Goal: Use online tool/utility: Utilize a website feature to perform a specific function

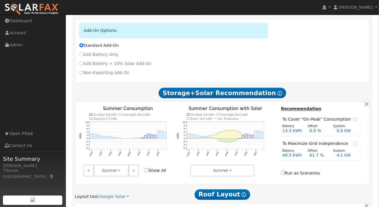
scroll to position [377, 0]
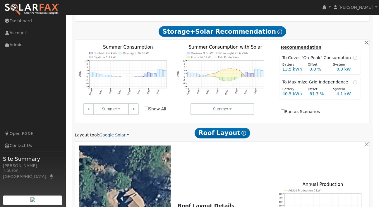
click at [113, 132] on link "Google Solar" at bounding box center [114, 135] width 30 height 6
click at [115, 76] on link "Aurora" at bounding box center [119, 75] width 41 height 8
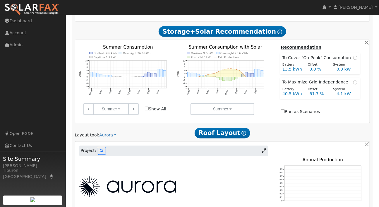
click at [148, 176] on img at bounding box center [127, 186] width 97 height 20
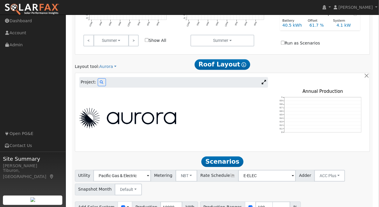
scroll to position [390, 0]
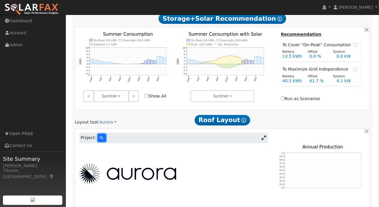
click at [100, 136] on icon at bounding box center [102, 138] width 4 height 4
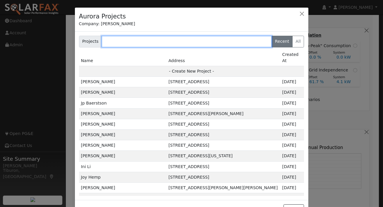
click at [129, 42] on input "text" at bounding box center [187, 42] width 170 height 12
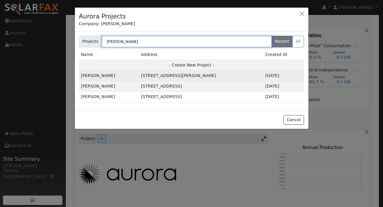
type input "[PERSON_NAME]"
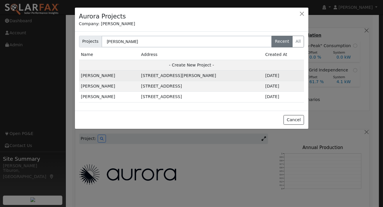
click at [229, 75] on td "[STREET_ADDRESS][PERSON_NAME]" at bounding box center [201, 76] width 124 height 11
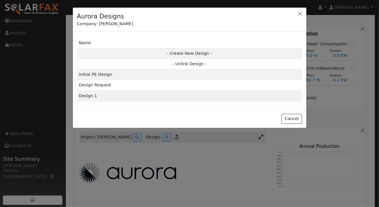
scroll to position [389, 0]
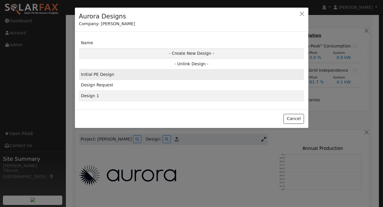
click at [106, 75] on td "Initial PE Design" at bounding box center [191, 74] width 225 height 11
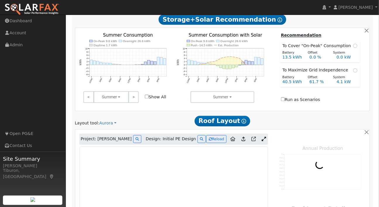
type input "8399"
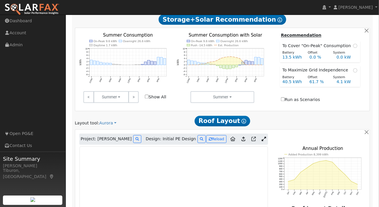
click at [264, 137] on icon at bounding box center [264, 139] width 4 height 4
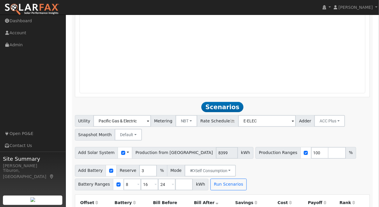
scroll to position [636, 0]
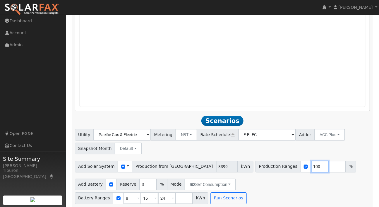
drag, startPoint x: 281, startPoint y: 80, endPoint x: 255, endPoint y: 80, distance: 26.3
click at [255, 161] on div "Production Ranges 100 %" at bounding box center [305, 167] width 101 height 12
type input "83.9"
click at [210, 192] on button "Run Scenarios" at bounding box center [228, 198] width 36 height 12
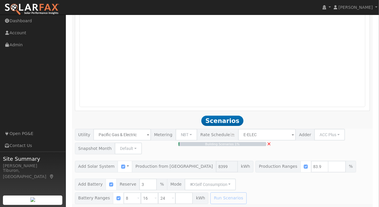
type input "$16,443"
type input "$10,693"
type input "4.7"
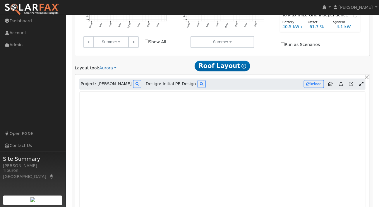
scroll to position [0, 0]
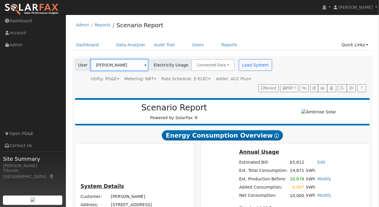
click at [125, 63] on input "[PERSON_NAME]" at bounding box center [120, 65] width 58 height 12
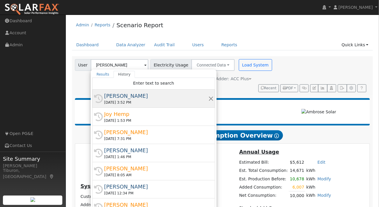
click at [132, 100] on div "[DATE] 3:52 PM" at bounding box center [156, 102] width 104 height 5
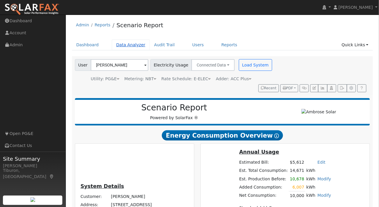
click at [130, 45] on link "Data Analyzer" at bounding box center [131, 44] width 38 height 11
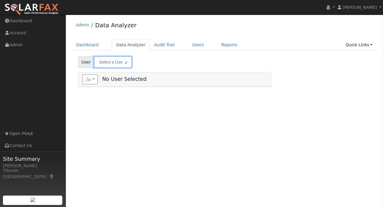
type input "Joy Hemp"
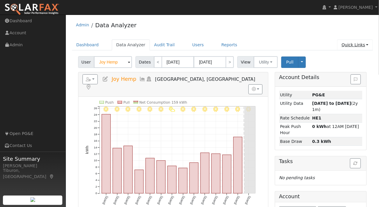
click at [346, 44] on link "Quick Links" at bounding box center [355, 44] width 36 height 11
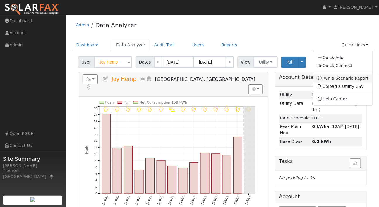
click at [345, 79] on link "Run a Scenario Report" at bounding box center [342, 78] width 59 height 8
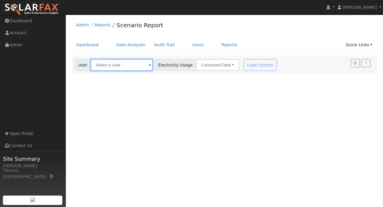
click at [120, 63] on input "text" at bounding box center [122, 65] width 62 height 12
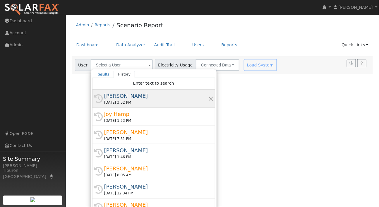
click at [122, 99] on div "[PERSON_NAME]" at bounding box center [156, 96] width 104 height 8
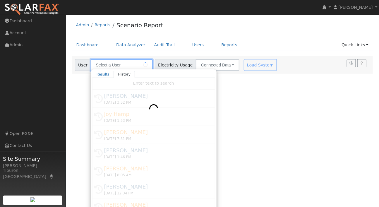
type input "[PERSON_NAME]"
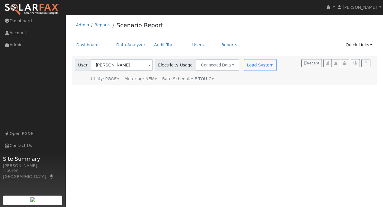
click at [147, 78] on div "Metering: NEM" at bounding box center [140, 79] width 33 height 6
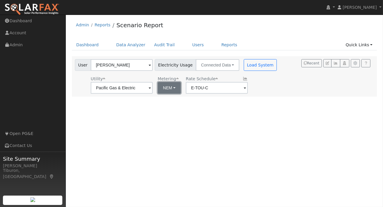
click at [158, 88] on button "NEM" at bounding box center [169, 88] width 23 height 12
click at [166, 108] on link "NBT" at bounding box center [171, 109] width 41 height 8
type input "E-ELEC"
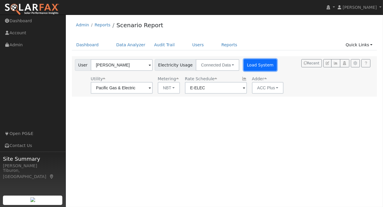
click at [250, 63] on button "Load System" at bounding box center [260, 65] width 33 height 12
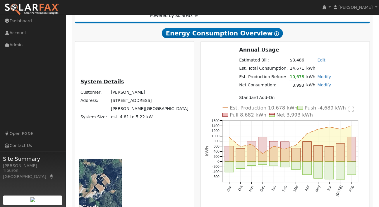
scroll to position [102, 0]
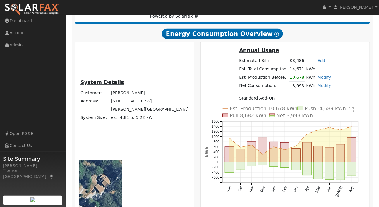
click at [317, 88] on link "Modify" at bounding box center [324, 85] width 14 height 5
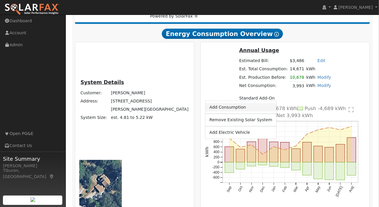
click at [253, 105] on link "Add Consumption" at bounding box center [240, 107] width 71 height 8
type input "3993"
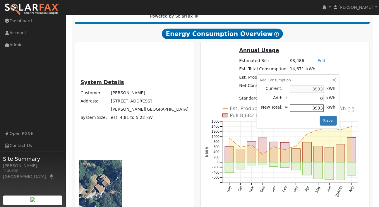
type input "6"
type input "3999"
type input "69"
type input "4062"
type input "699"
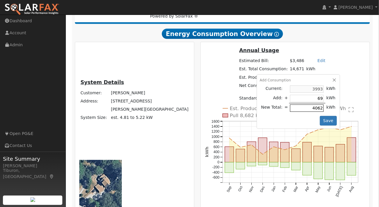
type input "4692"
type input "6997"
type input "10990"
type input "699"
type input "4692"
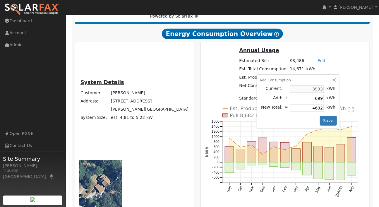
type input "69"
type input "4062"
type input "6"
type input "3999"
type input "60"
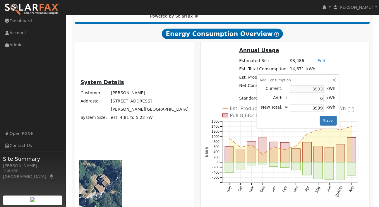
type input "4053"
type input "600"
type input "4593"
type input "6007"
type input "10000"
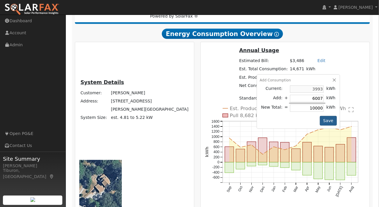
type input "6007"
click at [320, 126] on button "Save" at bounding box center [328, 121] width 17 height 10
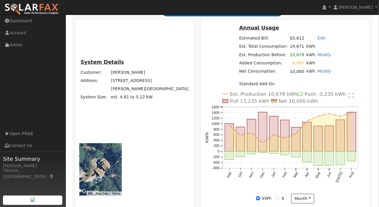
scroll to position [139, 0]
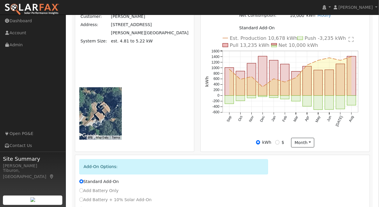
scroll to position [124, 0]
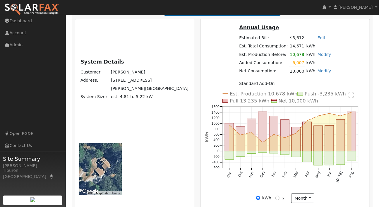
type input "8399"
click at [317, 57] on link "Modify" at bounding box center [324, 54] width 14 height 5
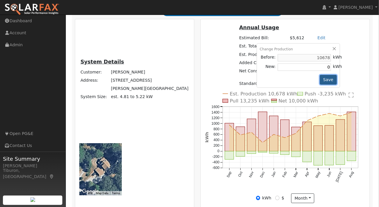
click at [320, 85] on button "Save" at bounding box center [328, 80] width 17 height 10
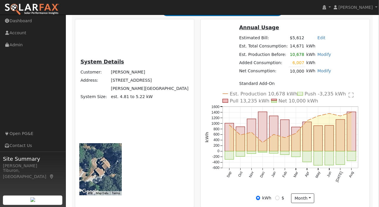
click at [317, 57] on link "Modify" at bounding box center [324, 54] width 14 height 5
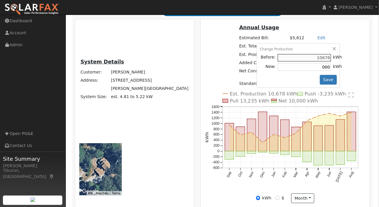
type input "000"
click at [320, 85] on button "Save" at bounding box center [328, 80] width 17 height 10
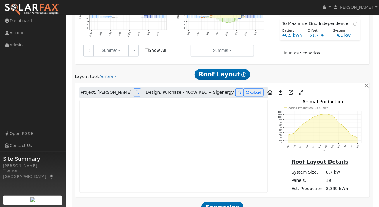
scroll to position [439, 0]
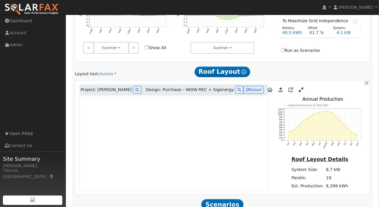
drag, startPoint x: 281, startPoint y: 163, endPoint x: 267, endPoint y: 164, distance: 13.5
type input "83.9"
drag, startPoint x: 291, startPoint y: 181, endPoint x: 279, endPoint y: 181, distance: 12.6
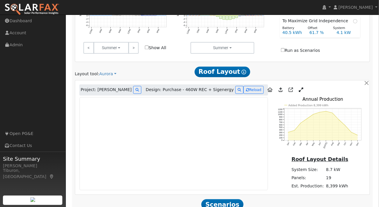
type input "16"
drag, startPoint x: 310, startPoint y: 181, endPoint x: 286, endPoint y: 181, distance: 24.0
type input "24"
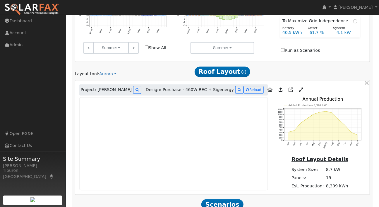
drag, startPoint x: 327, startPoint y: 181, endPoint x: 306, endPoint y: 180, distance: 21.4
type input "0"
type input "16"
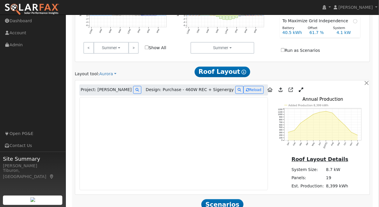
type input "24"
drag, startPoint x: 286, startPoint y: 182, endPoint x: 281, endPoint y: 182, distance: 5.0
type input "16"
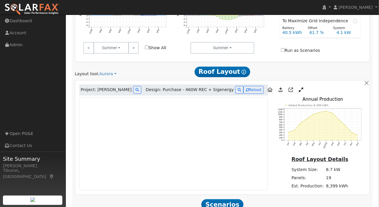
type input "24"
type input "16"
type input "4.7"
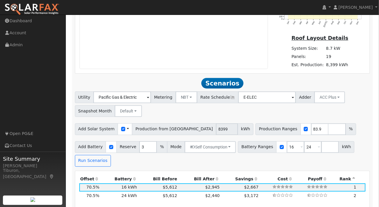
scroll to position [514, 0]
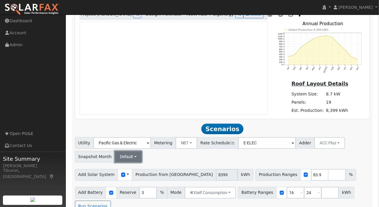
click at [122, 151] on button "Default" at bounding box center [128, 157] width 27 height 12
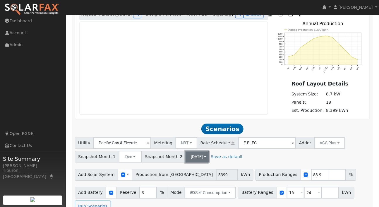
click at [185, 151] on button "[DATE]" at bounding box center [196, 157] width 23 height 12
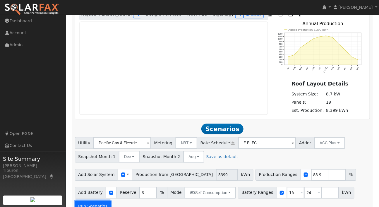
click at [94, 200] on button "Run Scenarios" at bounding box center [93, 206] width 36 height 12
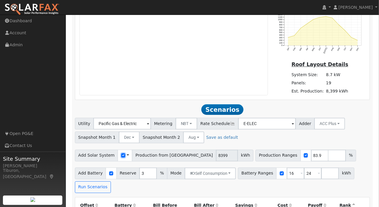
click at [121, 153] on input "checkbox" at bounding box center [123, 155] width 4 height 4
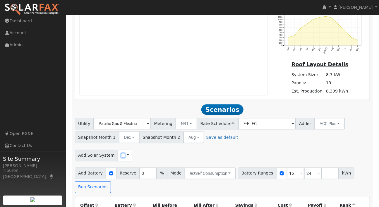
click at [121, 153] on input "checkbox" at bounding box center [123, 155] width 4 height 4
checkbox input "true"
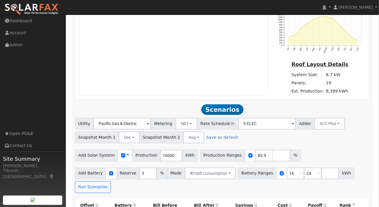
click at [90, 181] on button "Run Scenarios" at bounding box center [93, 187] width 36 height 12
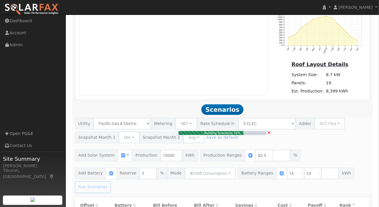
type input "5.6"
type input "$19,577"
type input "$11,633"
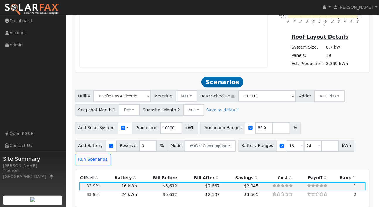
scroll to position [628, 0]
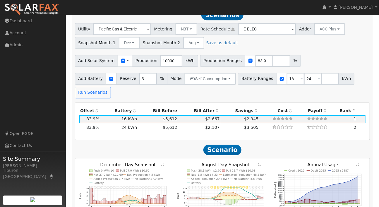
checkbox input "true"
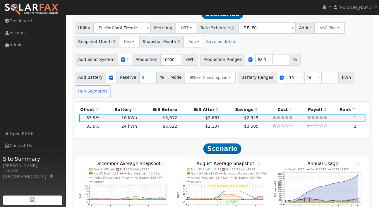
click at [162, 161] on text "" at bounding box center [162, 163] width 3 height 4
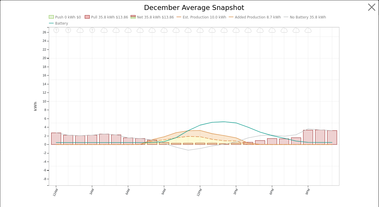
scroll to position [630, 0]
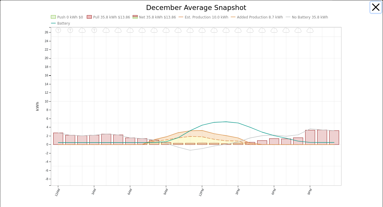
click at [373, 5] on button "button" at bounding box center [375, 7] width 11 height 11
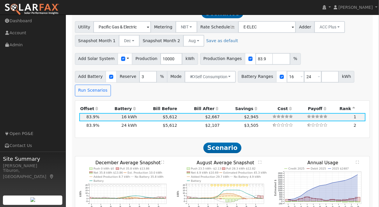
click at [260, 160] on text "" at bounding box center [259, 162] width 3 height 4
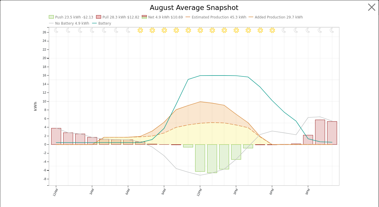
scroll to position [631, 0]
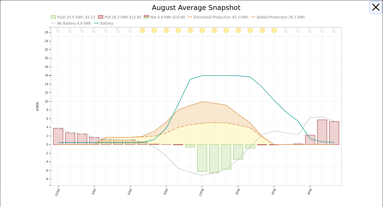
click at [372, 8] on button "button" at bounding box center [375, 7] width 11 height 11
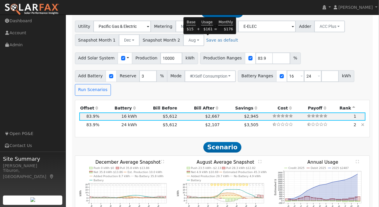
click at [207, 122] on span "$2,107" at bounding box center [212, 124] width 14 height 5
type input "$28,800"
type input "$14,513"
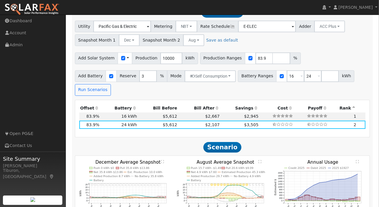
click at [162, 160] on text "" at bounding box center [162, 162] width 3 height 4
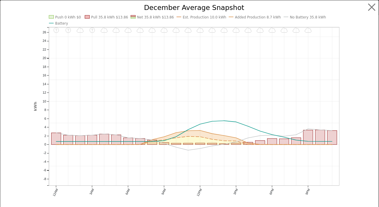
scroll to position [632, 0]
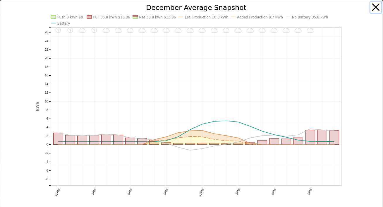
click at [374, 6] on button "button" at bounding box center [375, 7] width 11 height 11
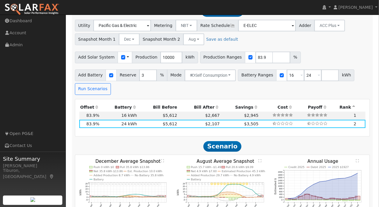
click at [261, 159] on text "" at bounding box center [259, 161] width 3 height 4
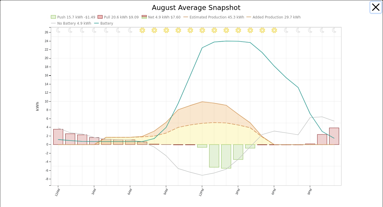
click at [371, 6] on button "button" at bounding box center [375, 7] width 11 height 11
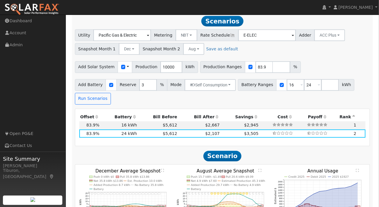
scroll to position [621, 0]
